Goal: Task Accomplishment & Management: Use online tool/utility

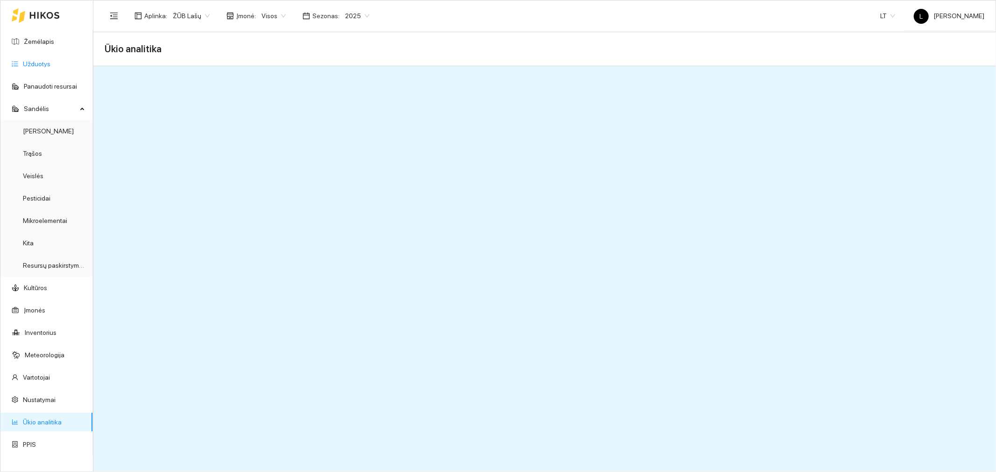
click at [38, 66] on link "Užduotys" at bounding box center [37, 63] width 28 height 7
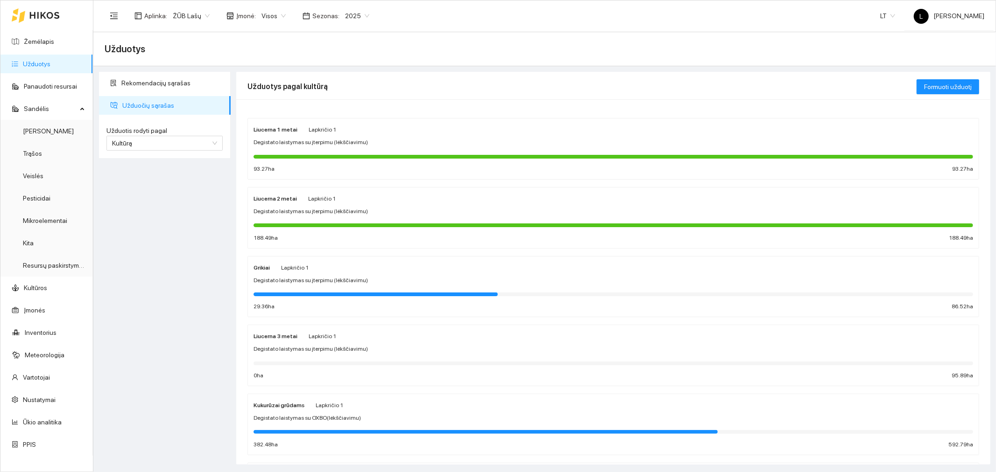
click at [380, 128] on div "Liucerna 1 metai Lapkričio 1" at bounding box center [612, 129] width 719 height 10
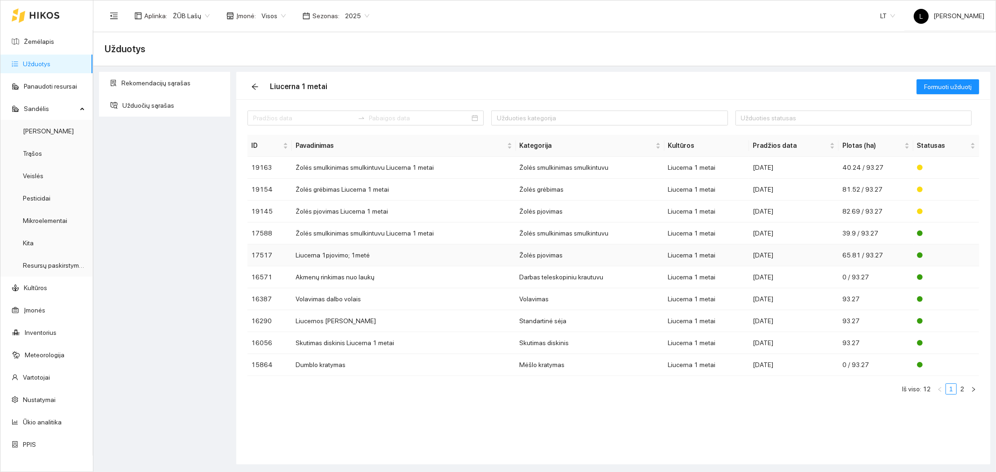
click at [713, 259] on td "Liucerna 1 metai" at bounding box center [706, 256] width 84 height 22
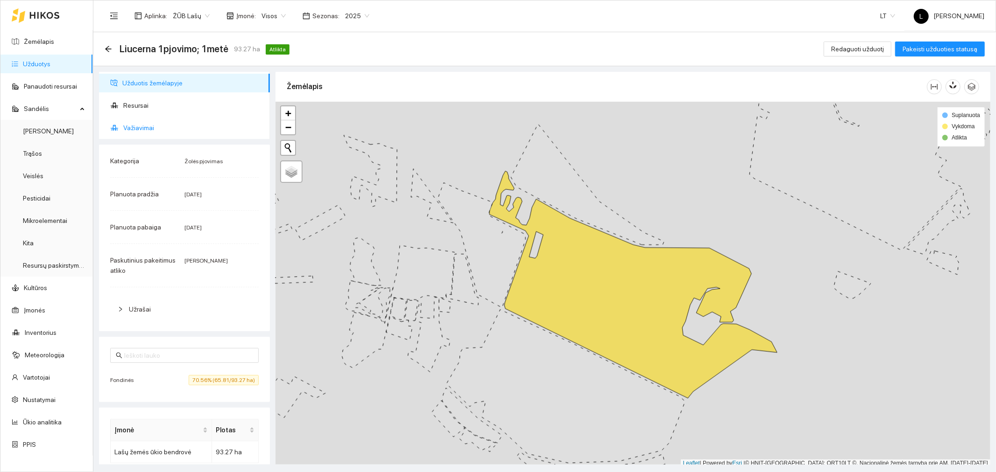
click at [168, 128] on span "Važiavimai" at bounding box center [192, 128] width 139 height 19
